Goal: Contribute content

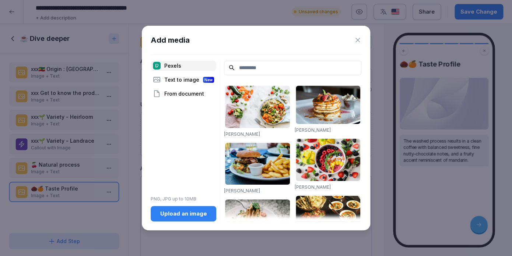
click at [160, 216] on div "Upload an image" at bounding box center [183, 214] width 54 height 8
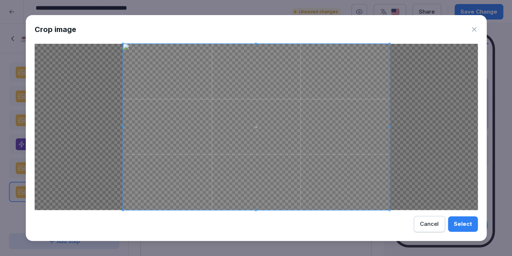
drag, startPoint x: 123, startPoint y: 43, endPoint x: 219, endPoint y: 77, distance: 102.3
click at [219, 77] on div "Crop image Select Cancel" at bounding box center [256, 128] width 461 height 226
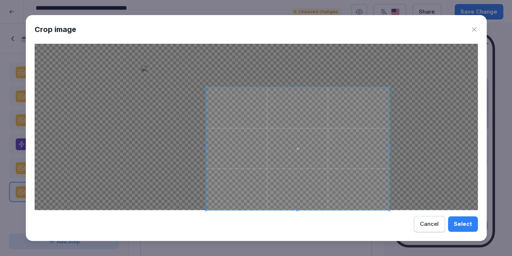
click at [206, 87] on span at bounding box center [206, 87] width 2 height 2
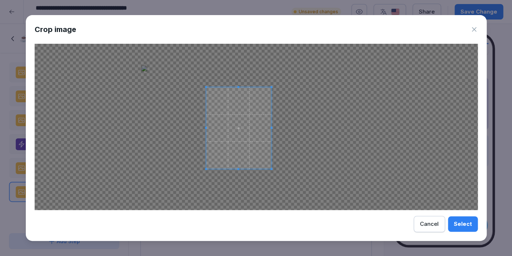
click at [271, 168] on span at bounding box center [271, 169] width 2 height 2
click at [467, 226] on div "Select" at bounding box center [463, 224] width 18 height 8
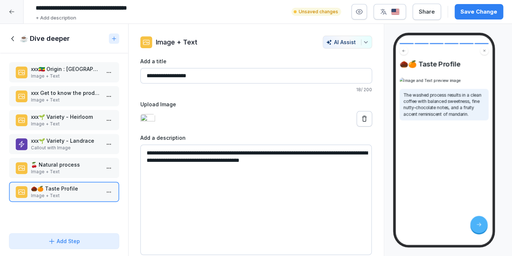
click at [483, 15] on div "Save Change" at bounding box center [478, 12] width 37 height 8
click at [59, 171] on p "Image + Text" at bounding box center [65, 172] width 69 height 7
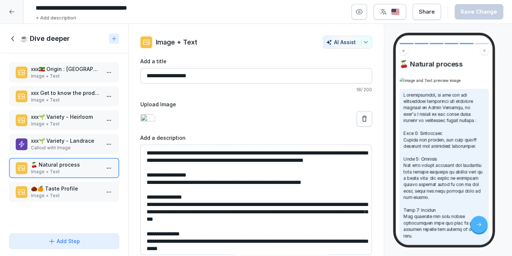
click at [66, 148] on p "Callout with Image" at bounding box center [65, 148] width 69 height 7
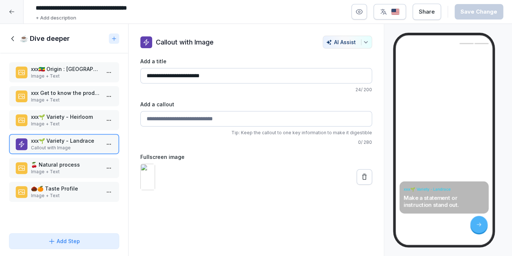
click at [75, 117] on p "xxx🌱 Variety - Heirloom" at bounding box center [65, 117] width 69 height 8
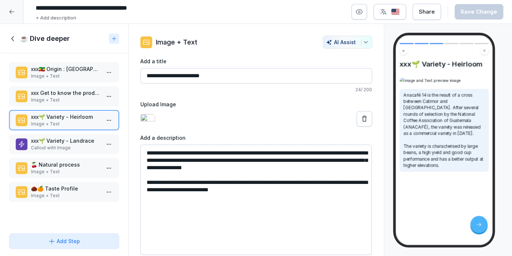
click at [80, 92] on p "xxx Get to know the producer : Dimtu Farm" at bounding box center [65, 93] width 69 height 8
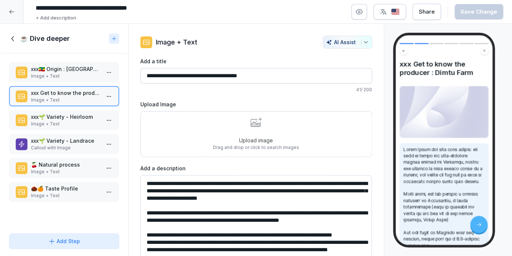
click at [73, 73] on p "Image + Text" at bounding box center [65, 76] width 69 height 7
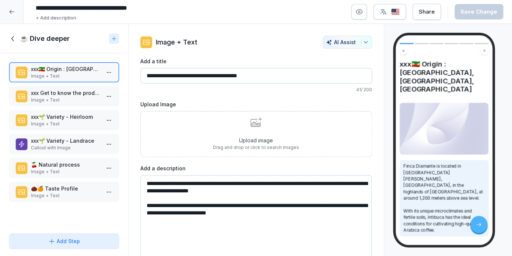
click at [210, 106] on label "Upload Image" at bounding box center [256, 105] width 232 height 8
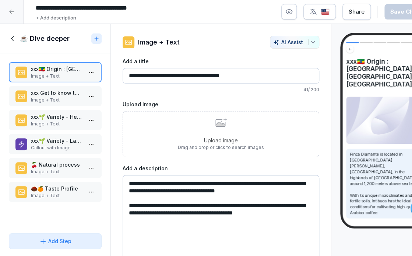
drag, startPoint x: 166, startPoint y: 75, endPoint x: 190, endPoint y: 75, distance: 23.6
click at [190, 75] on input "**********" at bounding box center [221, 75] width 197 height 15
